Goal: Download file/media

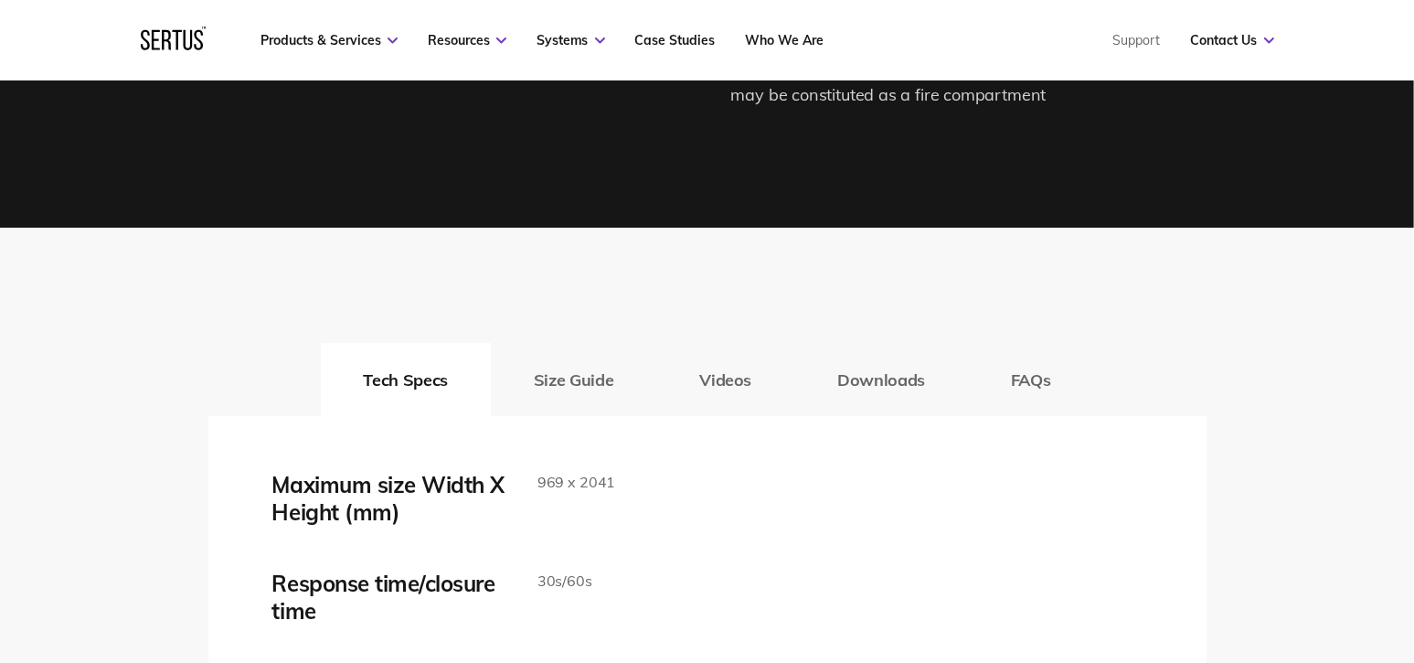
scroll to position [3017, 0]
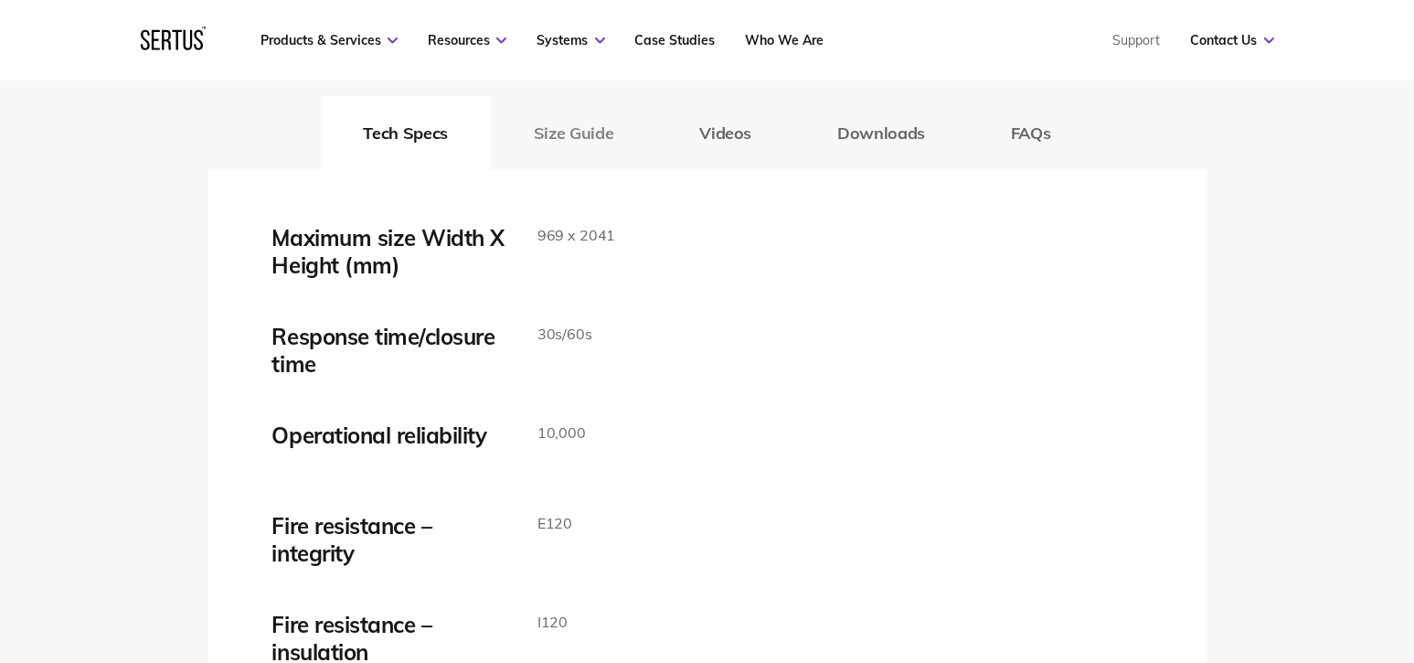
click at [576, 132] on button "Size Guide" at bounding box center [573, 132] width 165 height 73
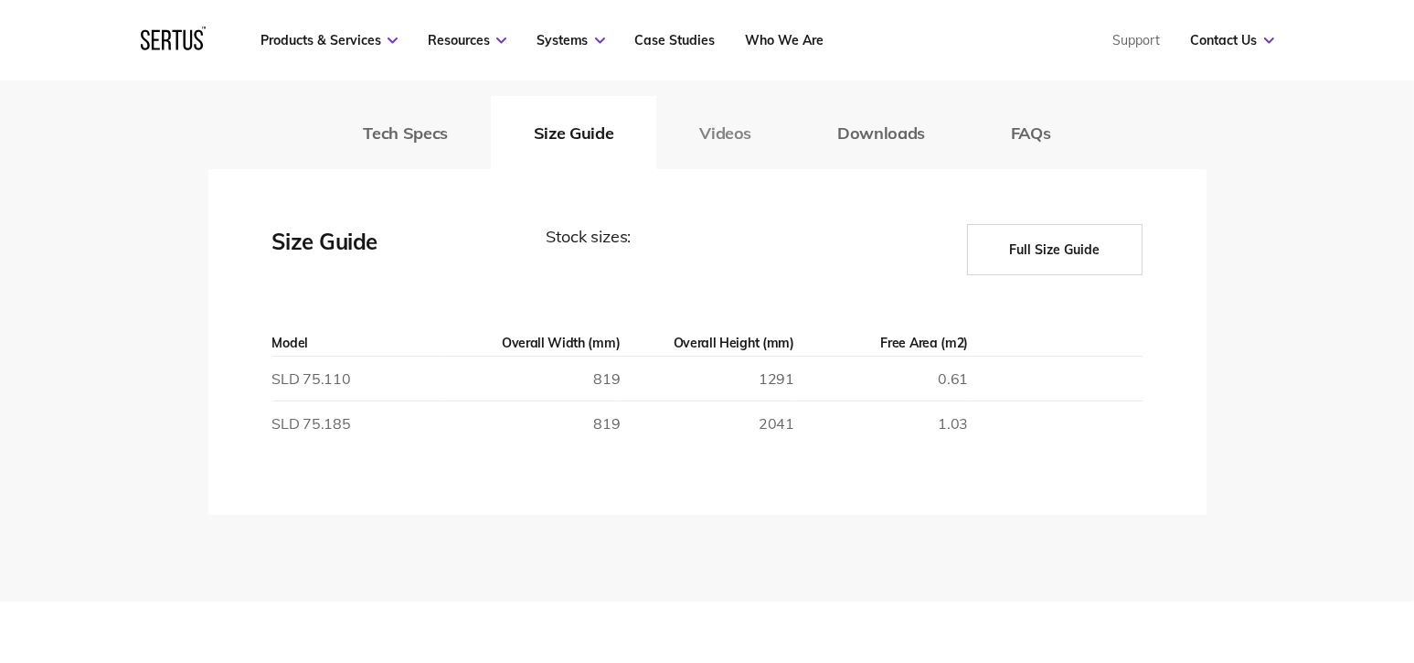
click at [731, 137] on button "Videos" at bounding box center [725, 132] width 138 height 73
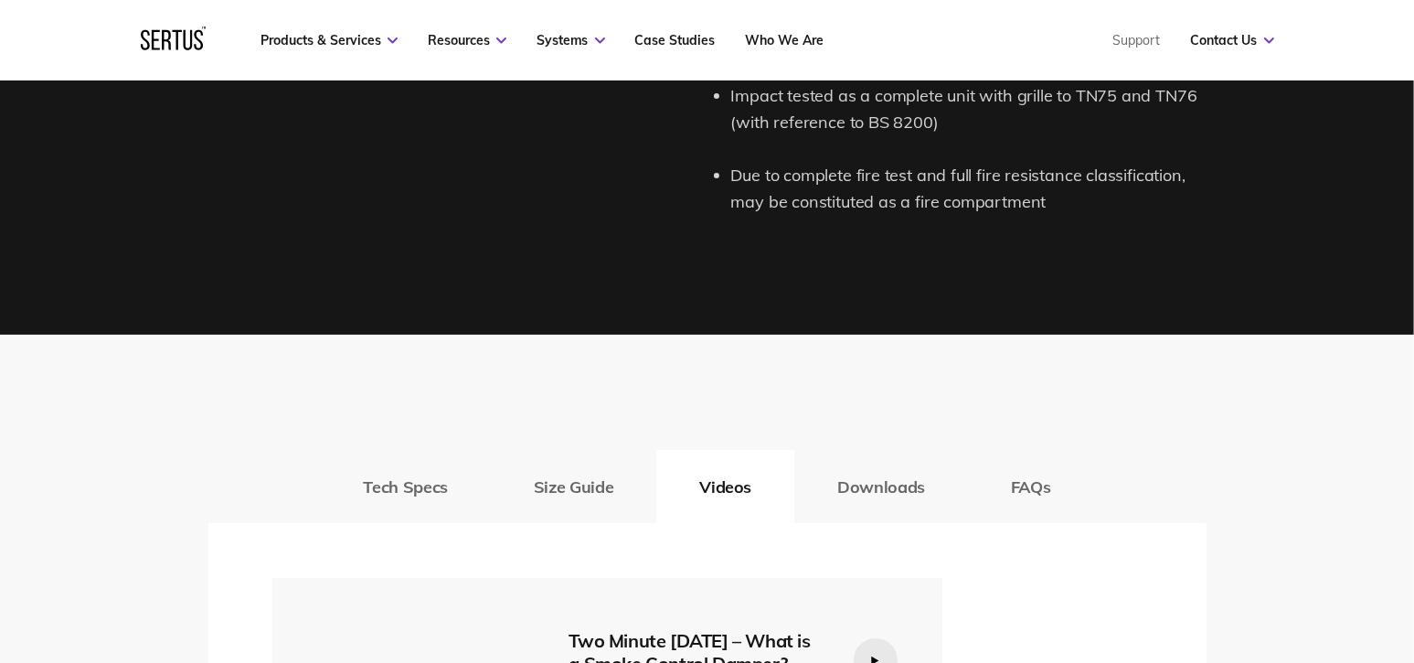
scroll to position [2651, 0]
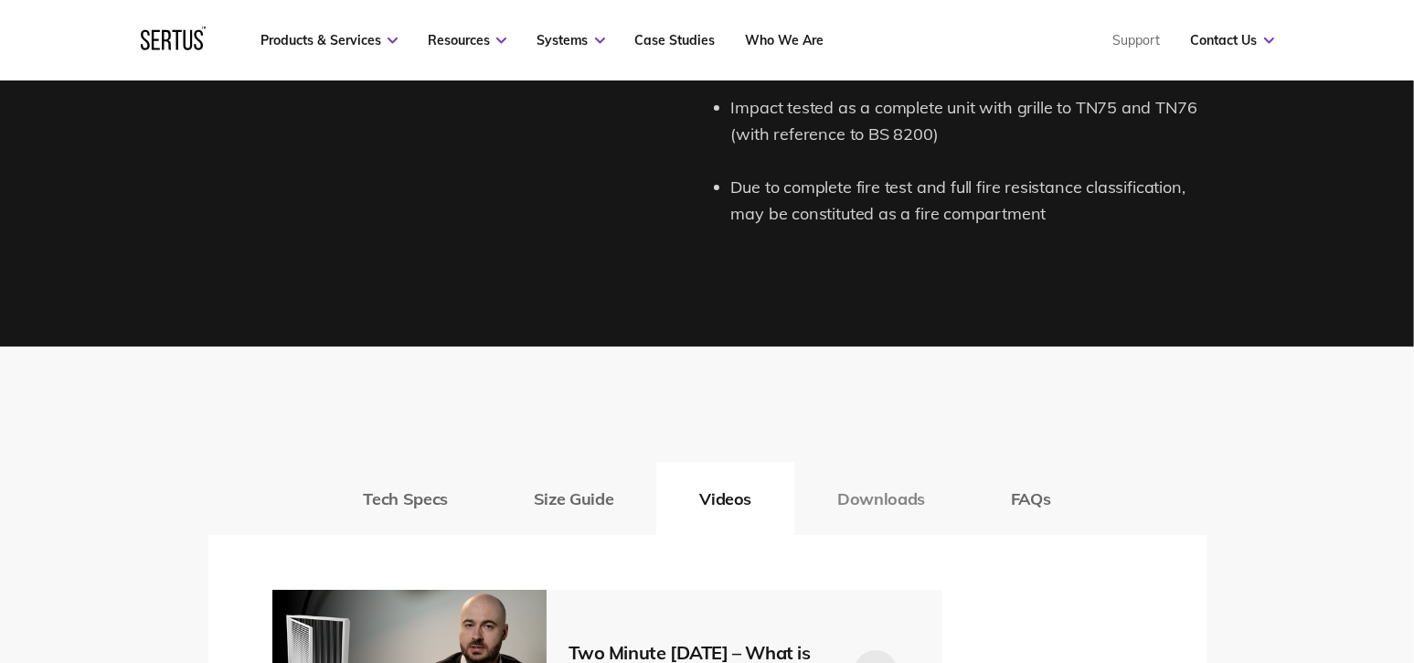
click at [869, 499] on button "Downloads" at bounding box center [881, 498] width 174 height 73
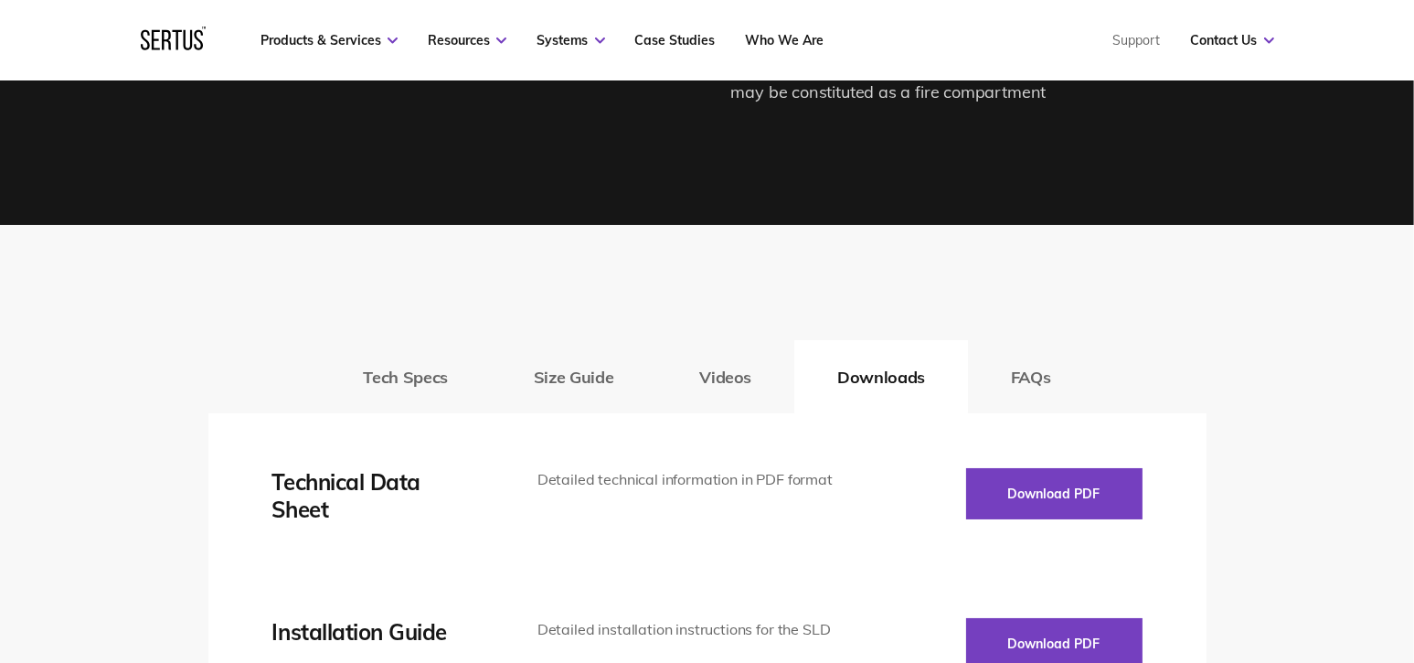
scroll to position [2926, 0]
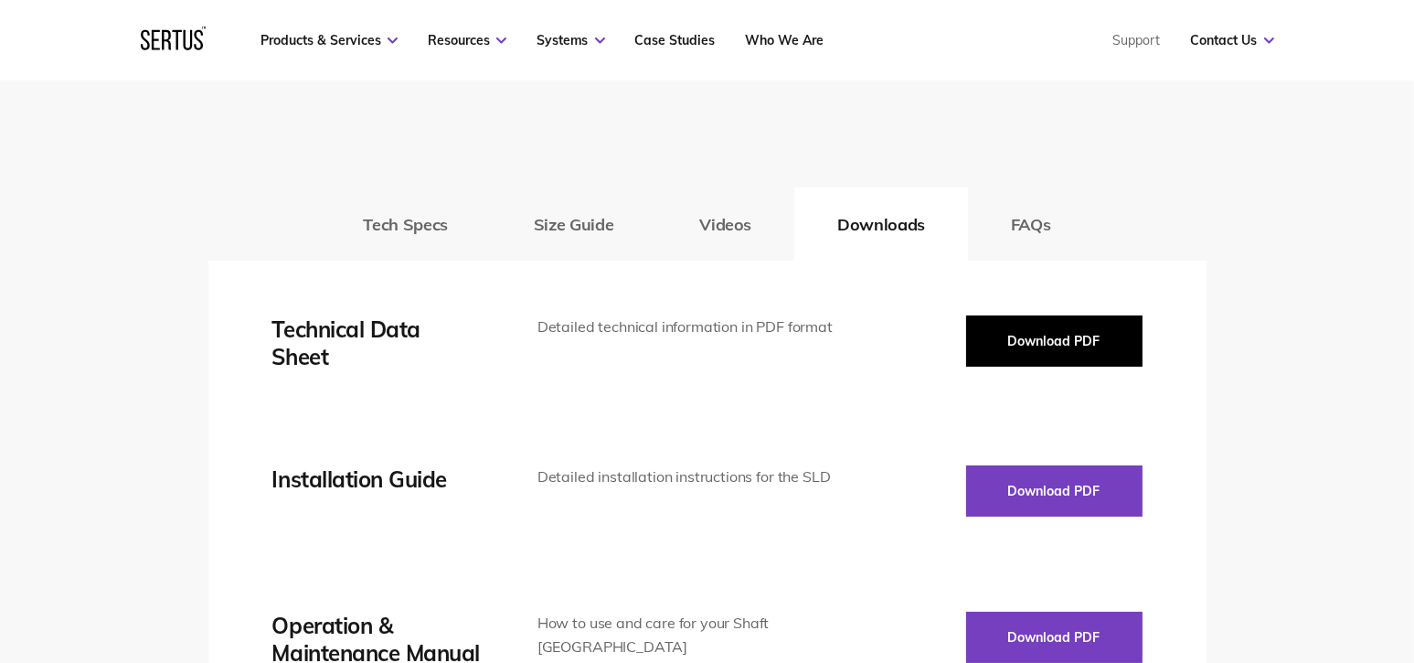
click at [1038, 336] on button "Download PDF" at bounding box center [1054, 340] width 176 height 51
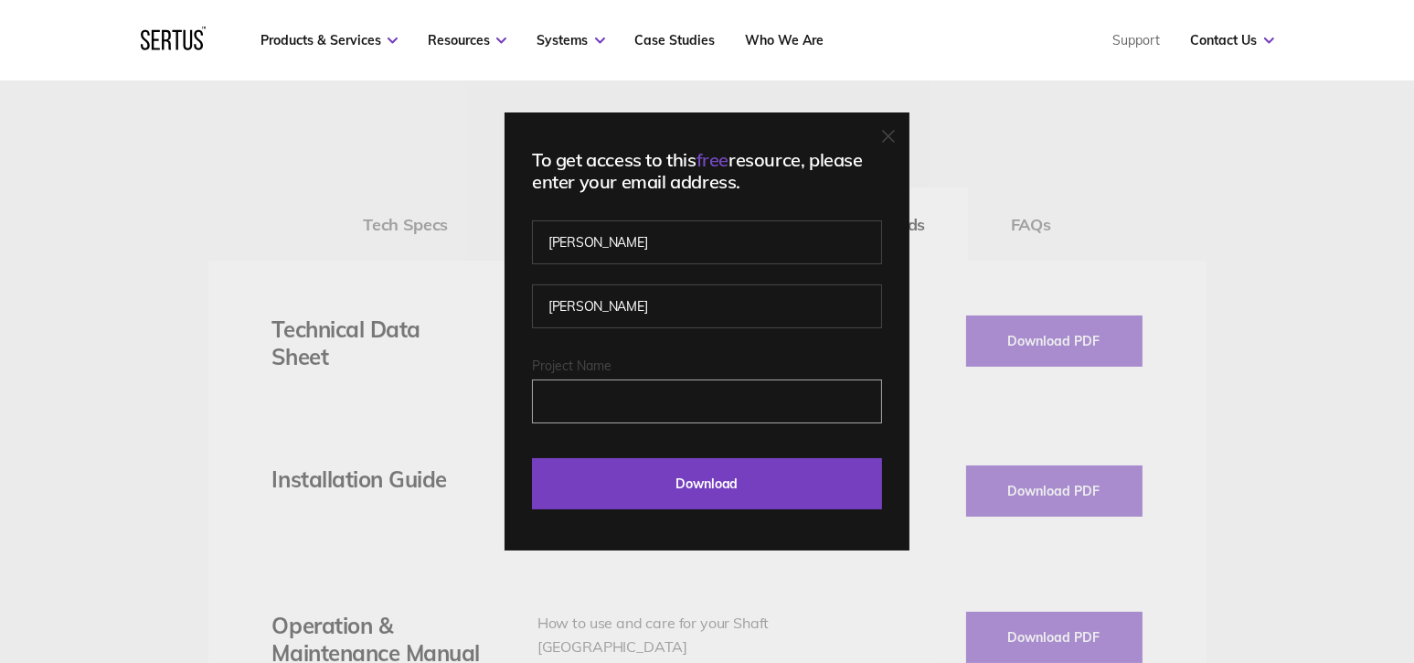
click at [596, 402] on input "Project Name" at bounding box center [707, 401] width 350 height 44
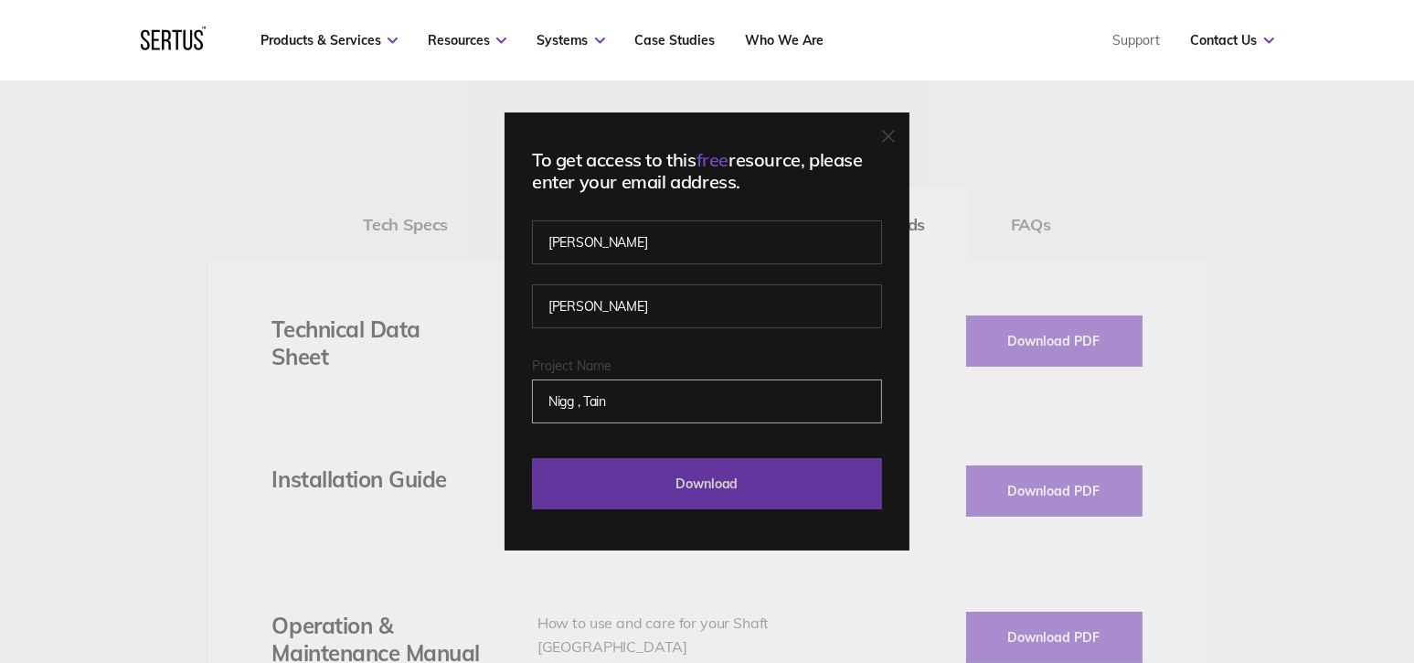
type input "Nigg , Tain"
click at [741, 481] on input "Download" at bounding box center [707, 483] width 350 height 51
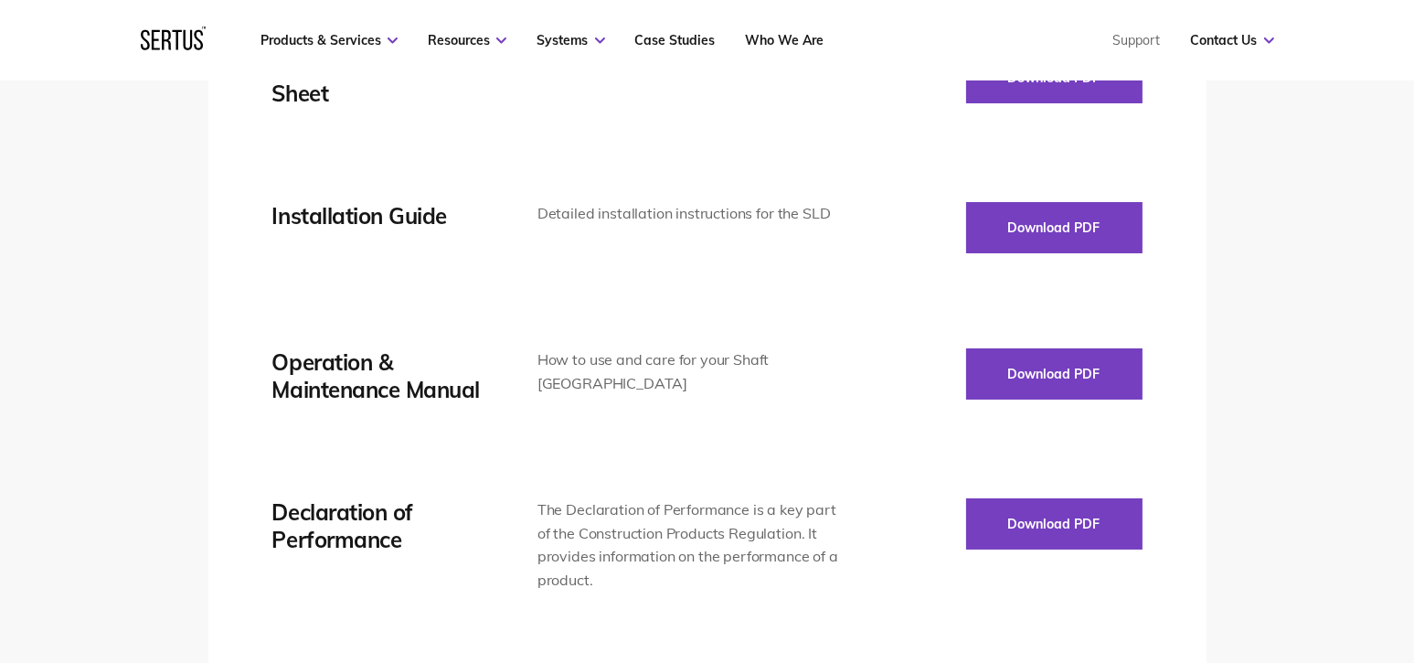
scroll to position [3200, 0]
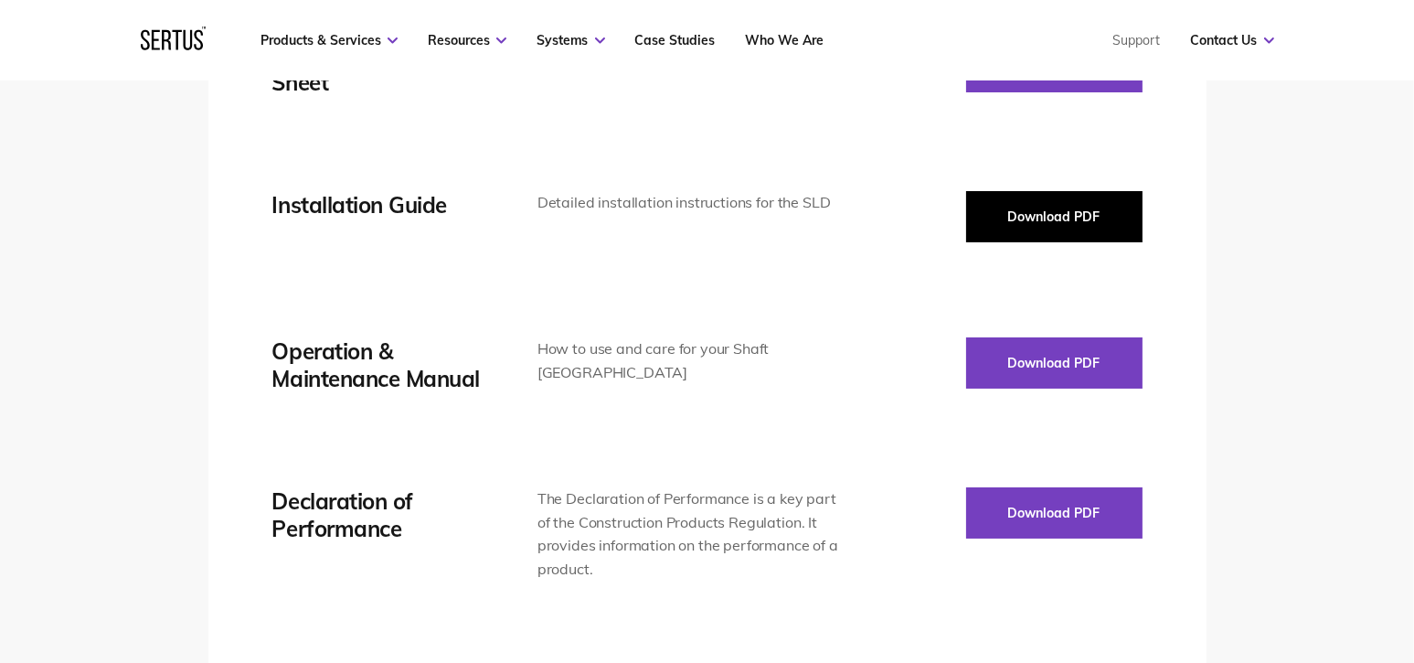
click at [1018, 211] on button "Download PDF" at bounding box center [1054, 216] width 176 height 51
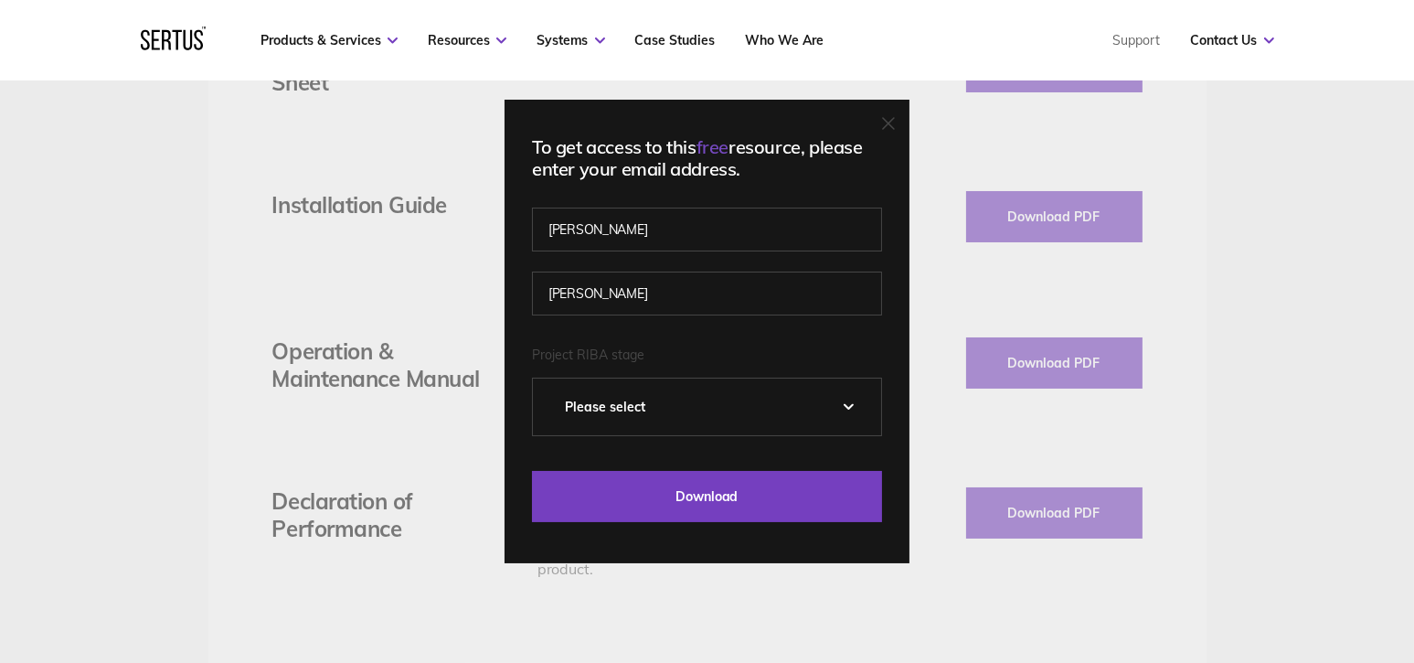
click at [608, 402] on select "Please Select 0 – Strategic Definition 1 - Preparation & Brief 2 - Concept Desi…" at bounding box center [707, 407] width 348 height 57
select select "4 - Technical Design"
click at [539, 379] on select "Please Select 0 – Strategic Definition 1 - Preparation & Brief 2 - Concept Desi…" at bounding box center [707, 407] width 348 height 57
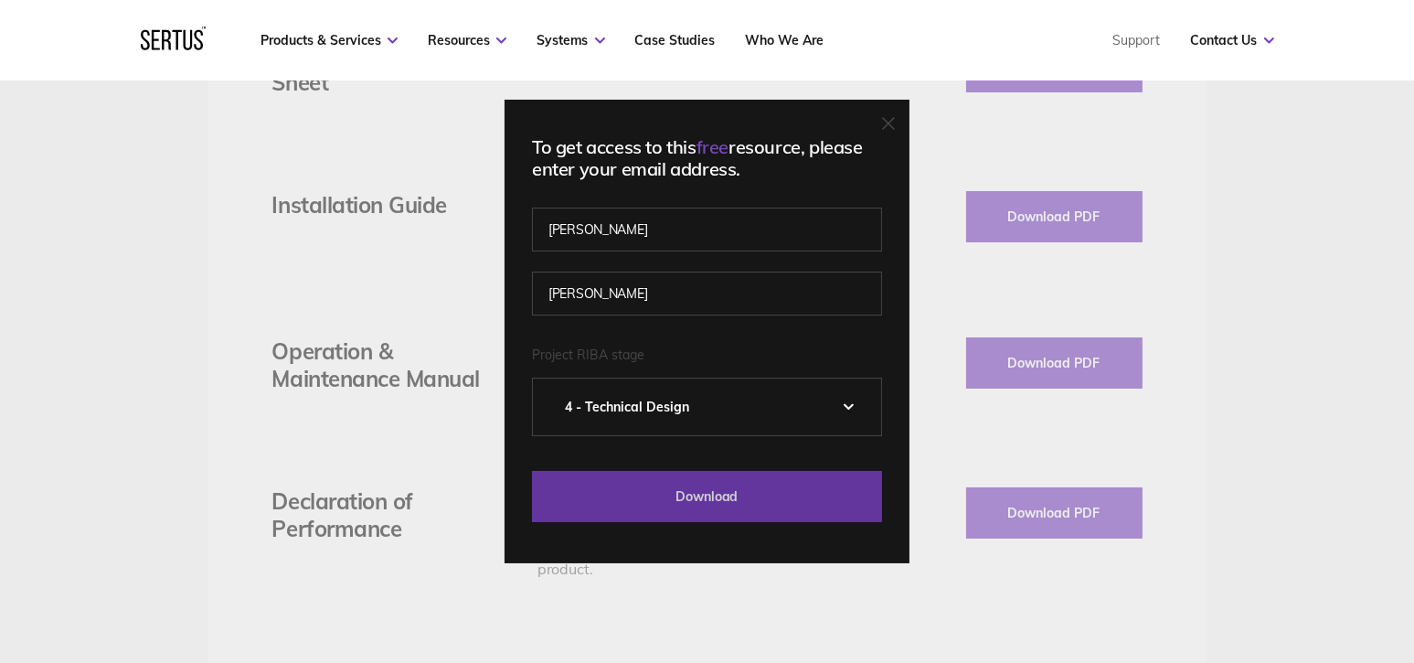
click at [710, 500] on input "Download" at bounding box center [707, 496] width 350 height 51
